Goal: Navigation & Orientation: Find specific page/section

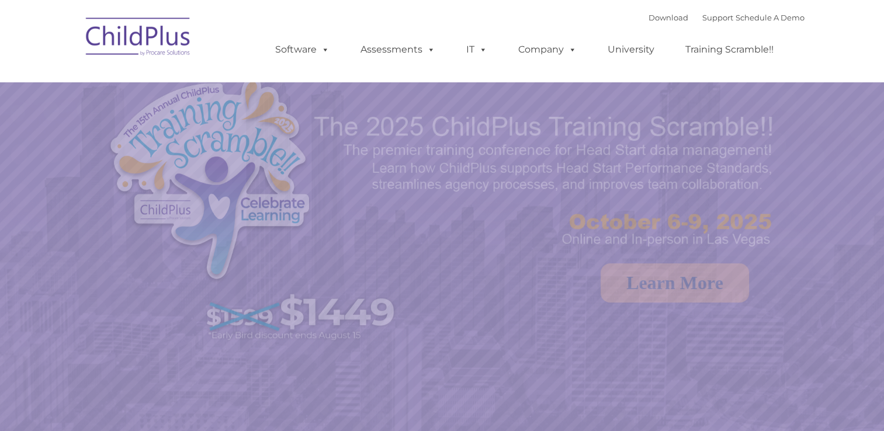
select select "MEDIUM"
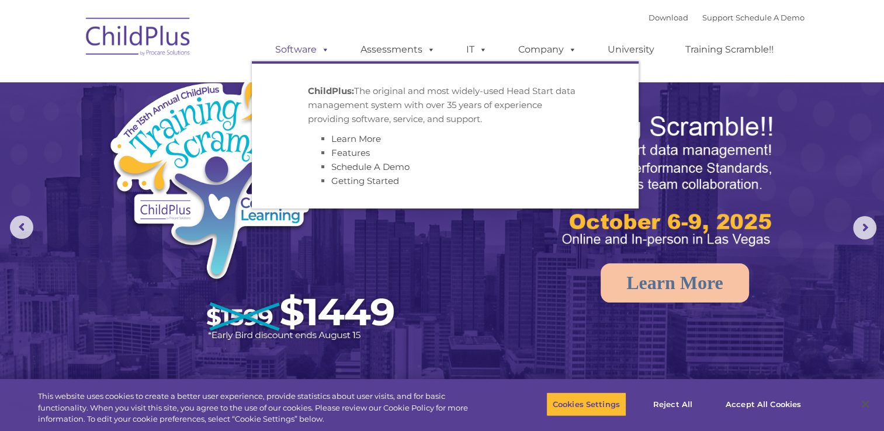
click at [314, 57] on link "Software" at bounding box center [302, 49] width 78 height 23
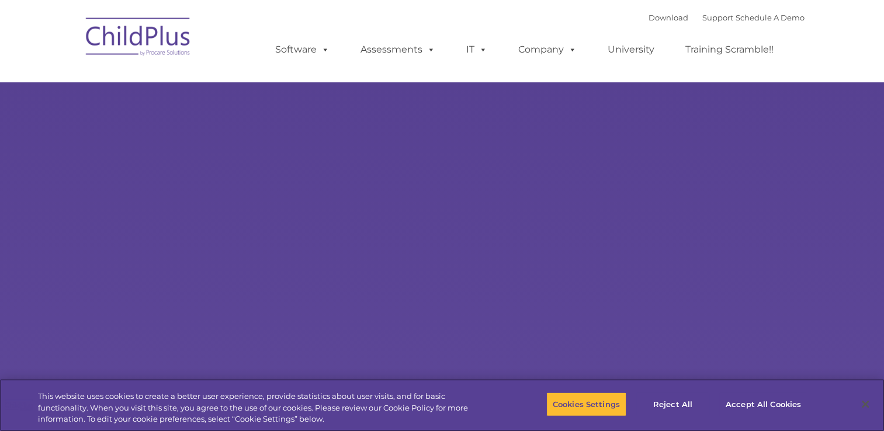
select select "MEDIUM"
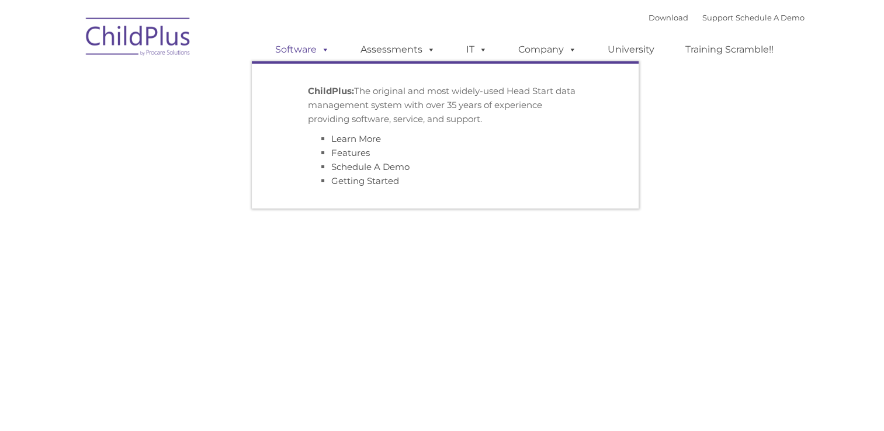
type input ""
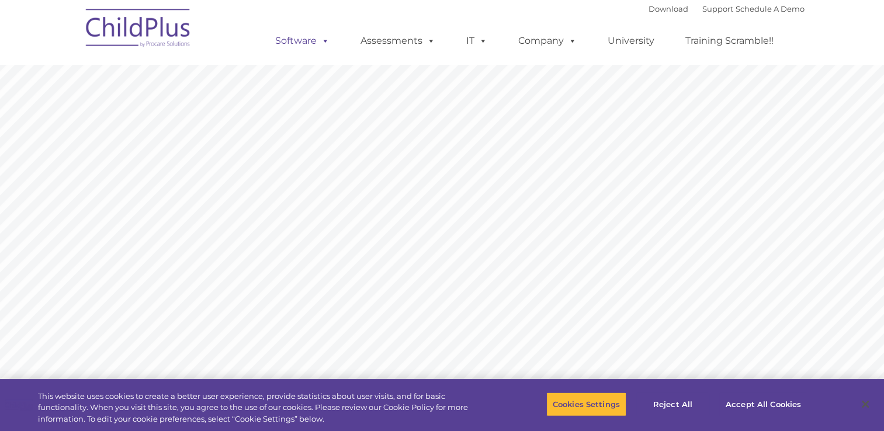
click at [324, 54] on ul "Software ChildPlus: The original and most widely-used Head Start data managemen…" at bounding box center [528, 41] width 553 height 47
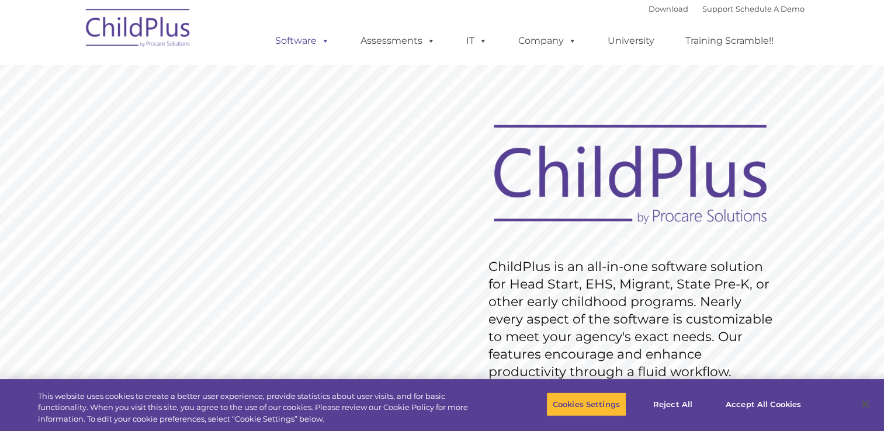
click at [324, 54] on ul "Software ChildPlus: The original and most widely-used Head Start data managemen…" at bounding box center [528, 41] width 553 height 47
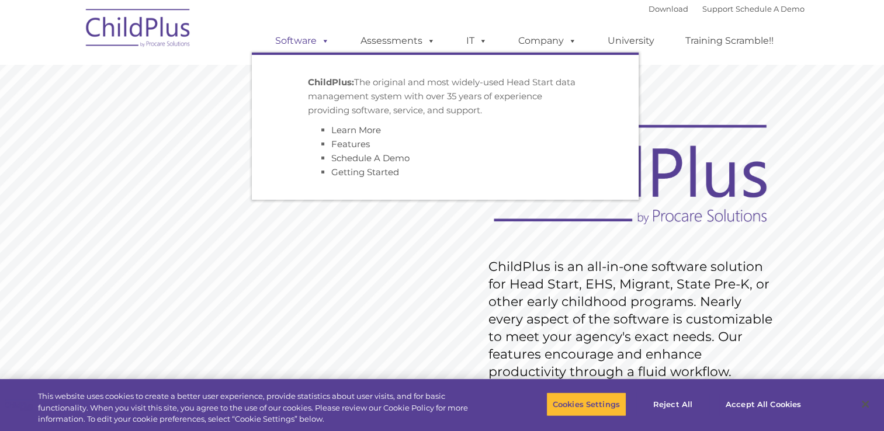
click at [327, 41] on span at bounding box center [323, 40] width 13 height 11
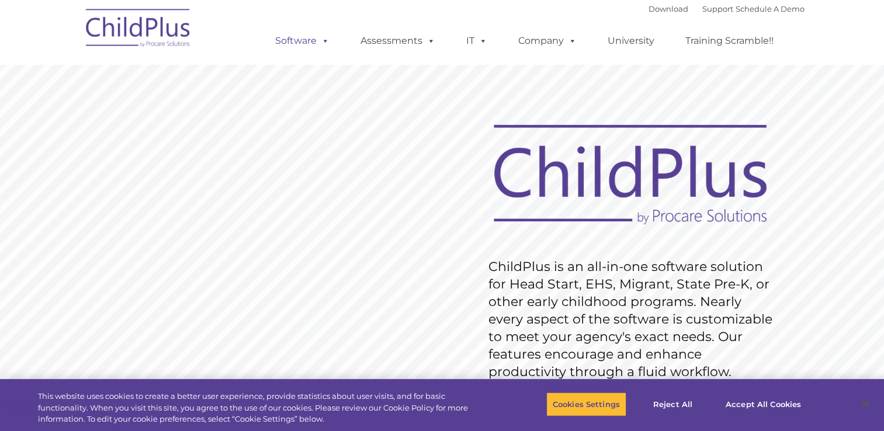
click at [327, 41] on span at bounding box center [323, 40] width 13 height 11
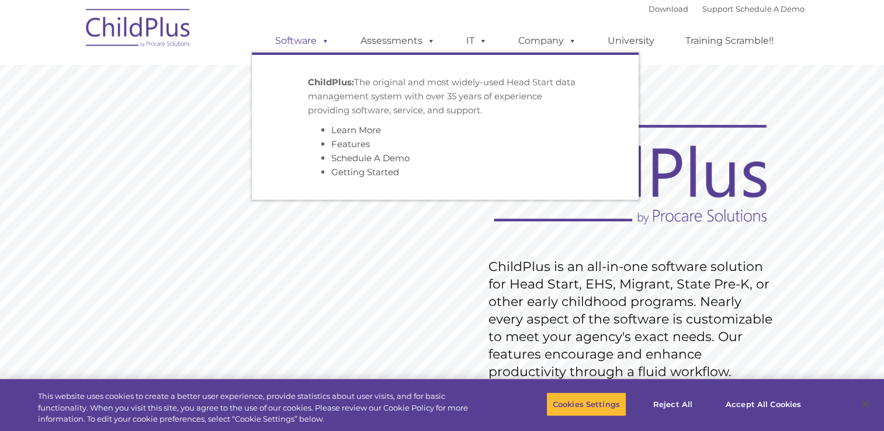
click at [327, 41] on span at bounding box center [323, 40] width 13 height 11
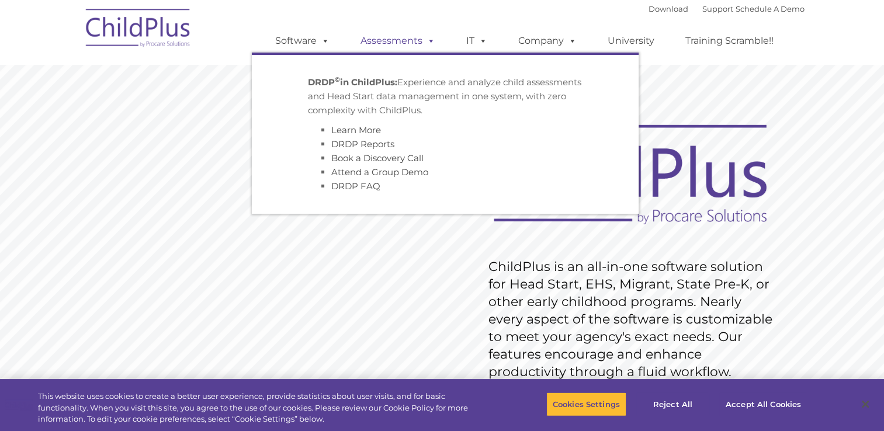
click at [429, 41] on span at bounding box center [428, 40] width 13 height 11
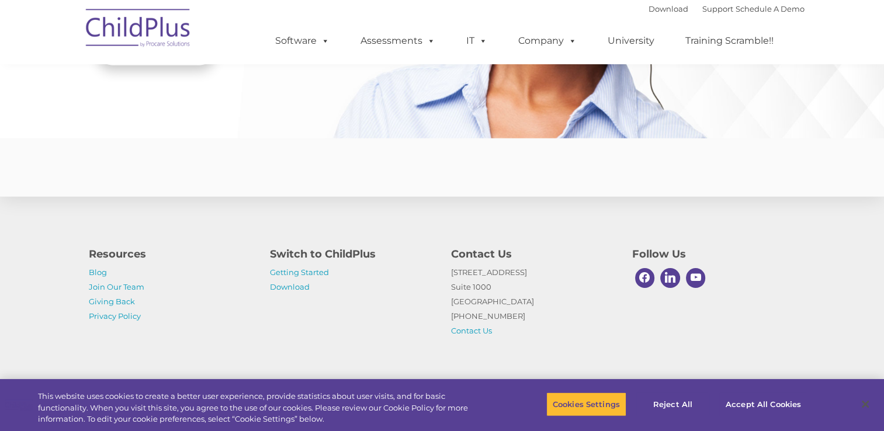
scroll to position [2858, 0]
